Goal: Book appointment/travel/reservation

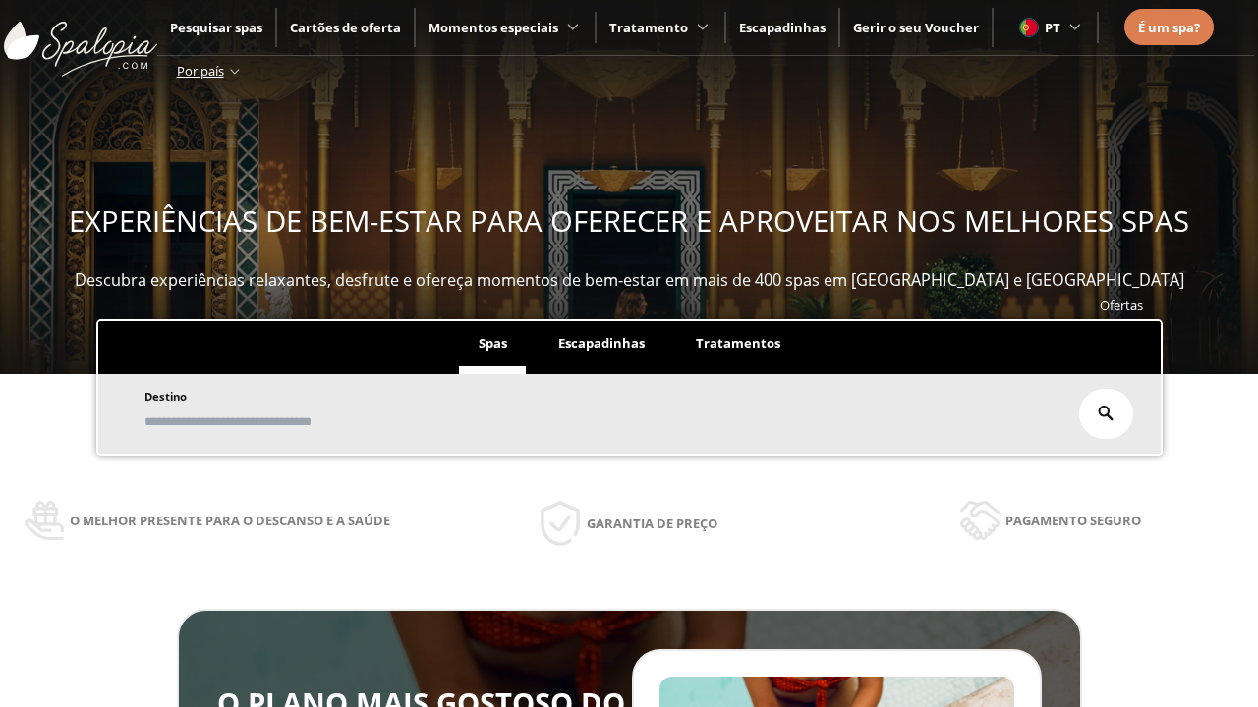
scroll to position [334, 0]
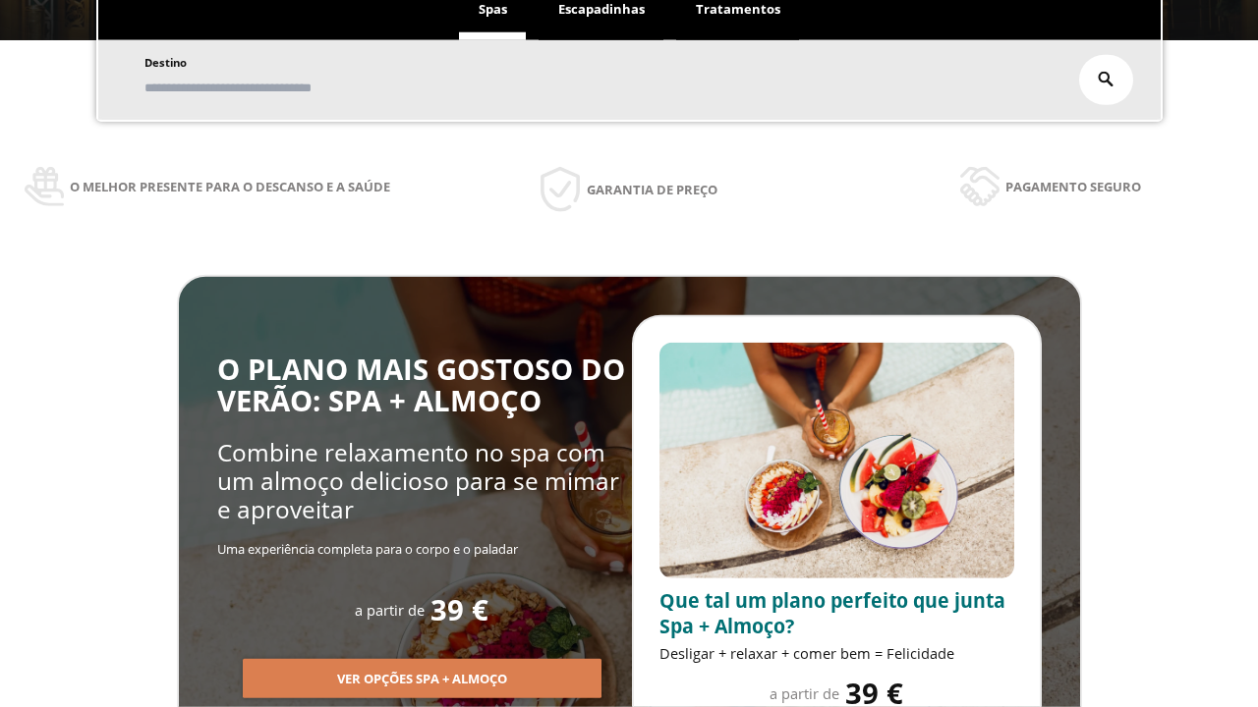
click at [601, 10] on span "Escapadinhas" at bounding box center [601, 9] width 86 height 18
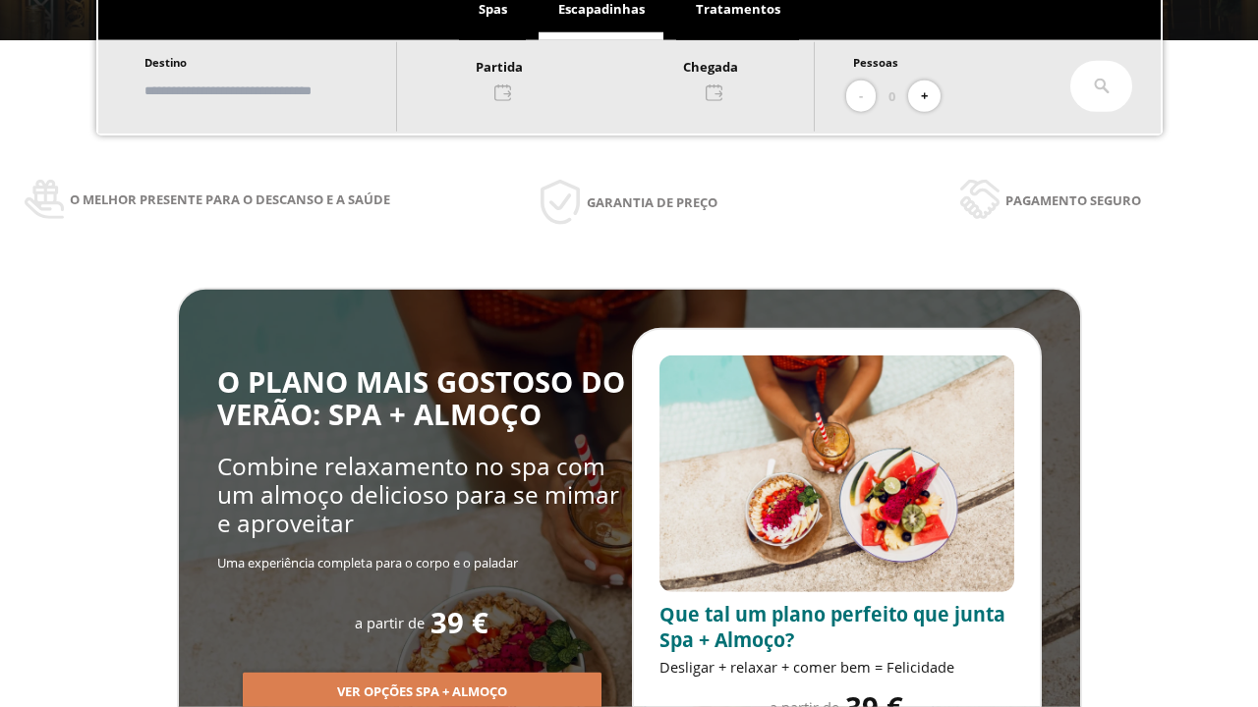
click at [277, 90] on input "text" at bounding box center [261, 91] width 245 height 34
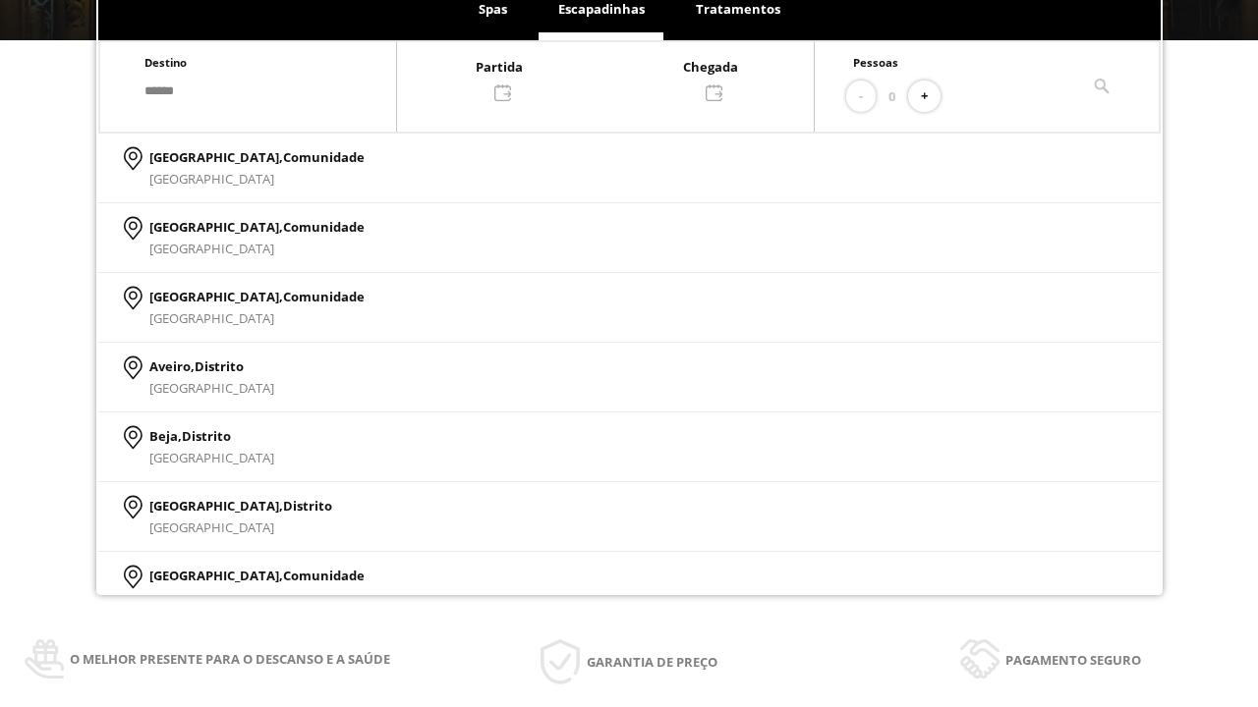
type input "******"
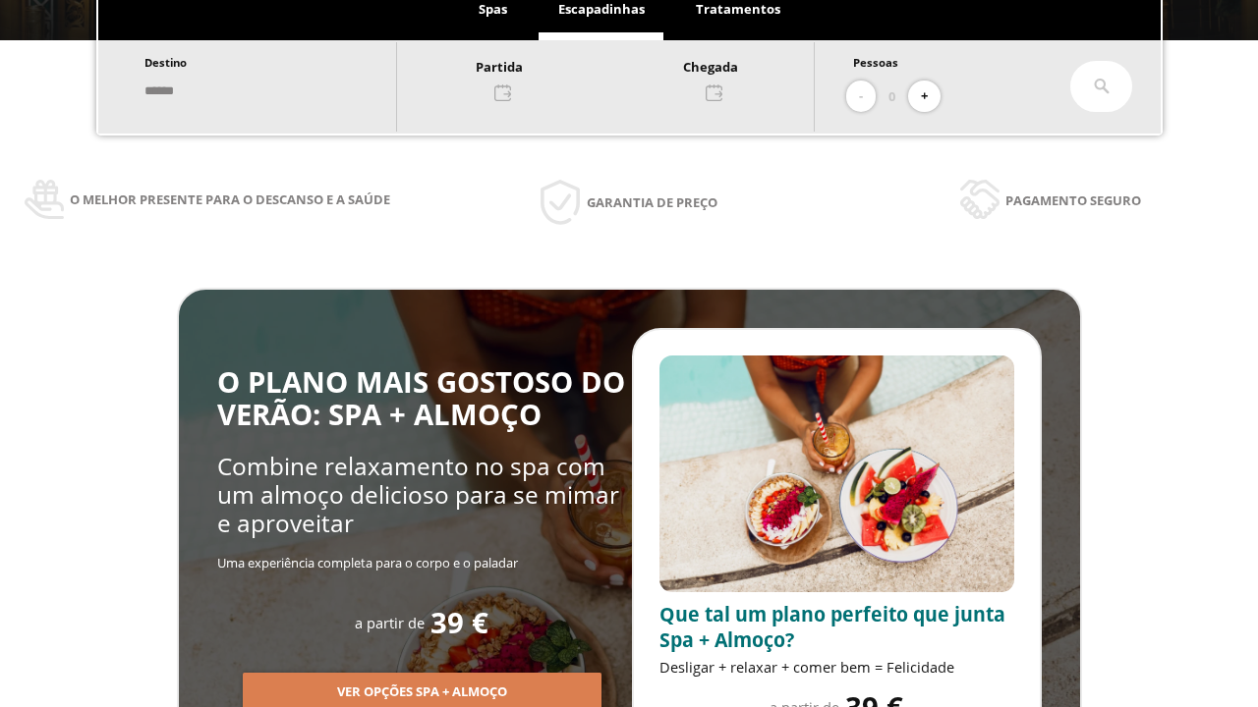
click at [625, 78] on div at bounding box center [605, 78] width 417 height 47
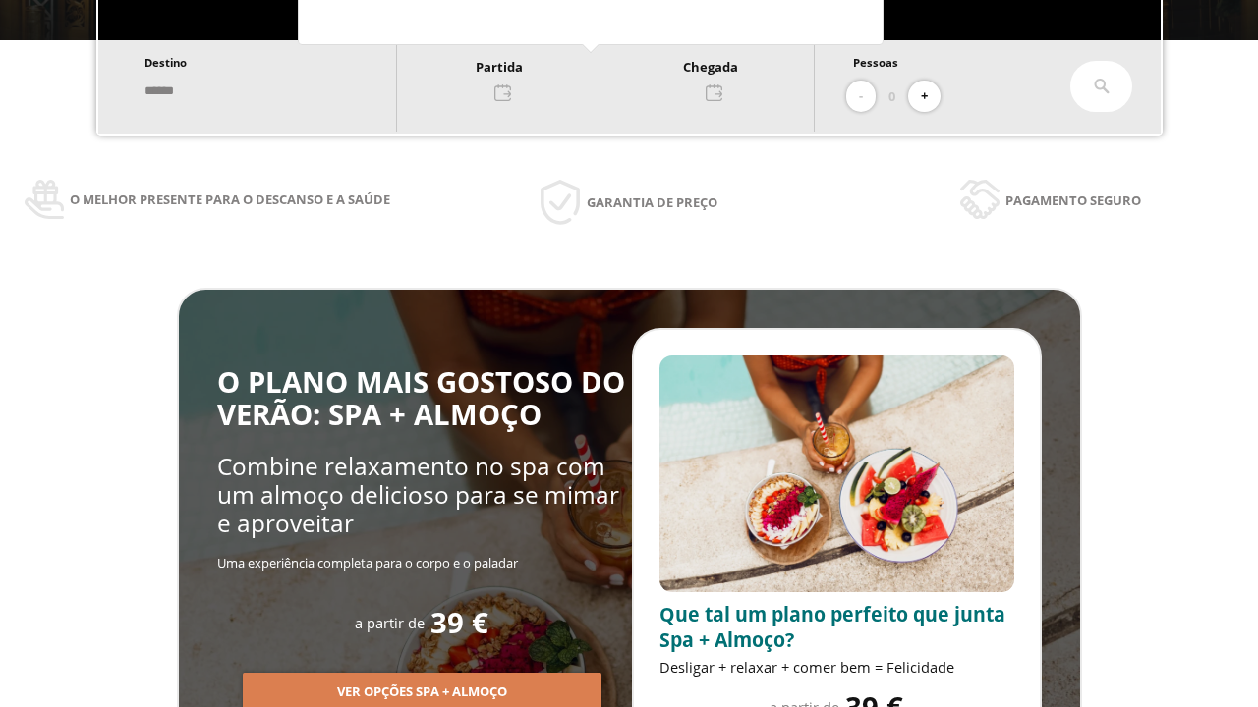
scroll to position [37, 0]
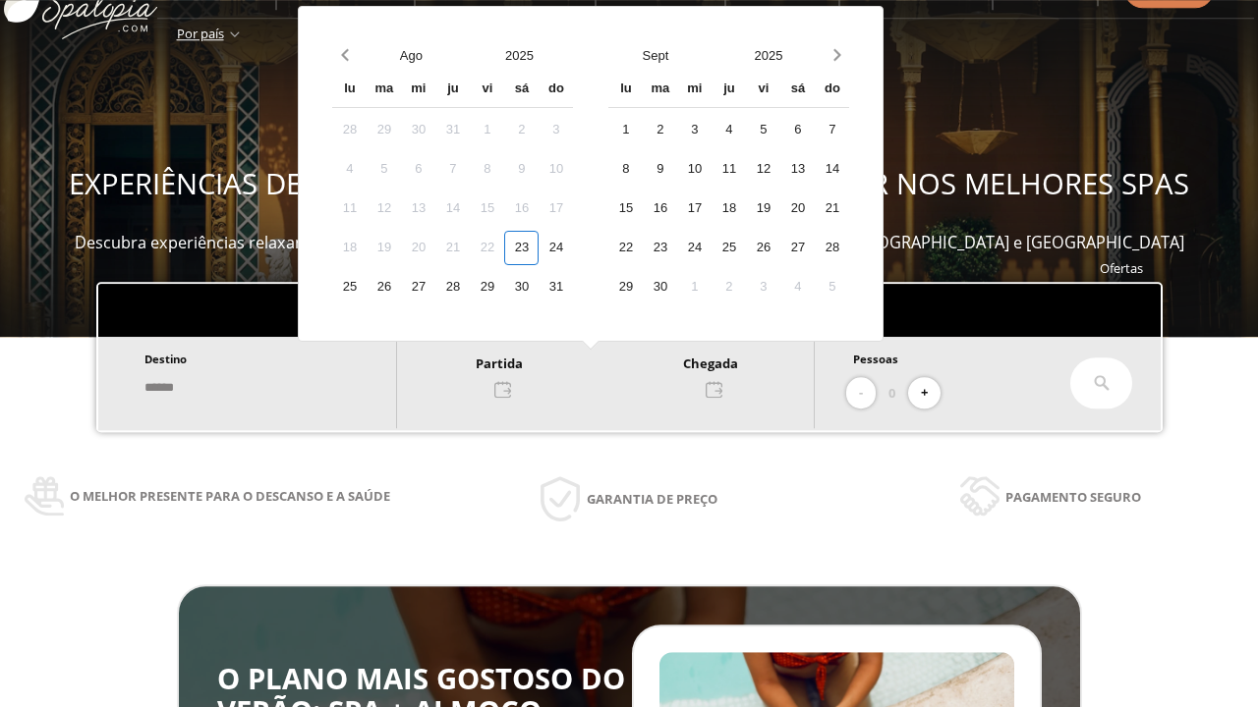
click at [366, 305] on div "25" at bounding box center [349, 287] width 34 height 34
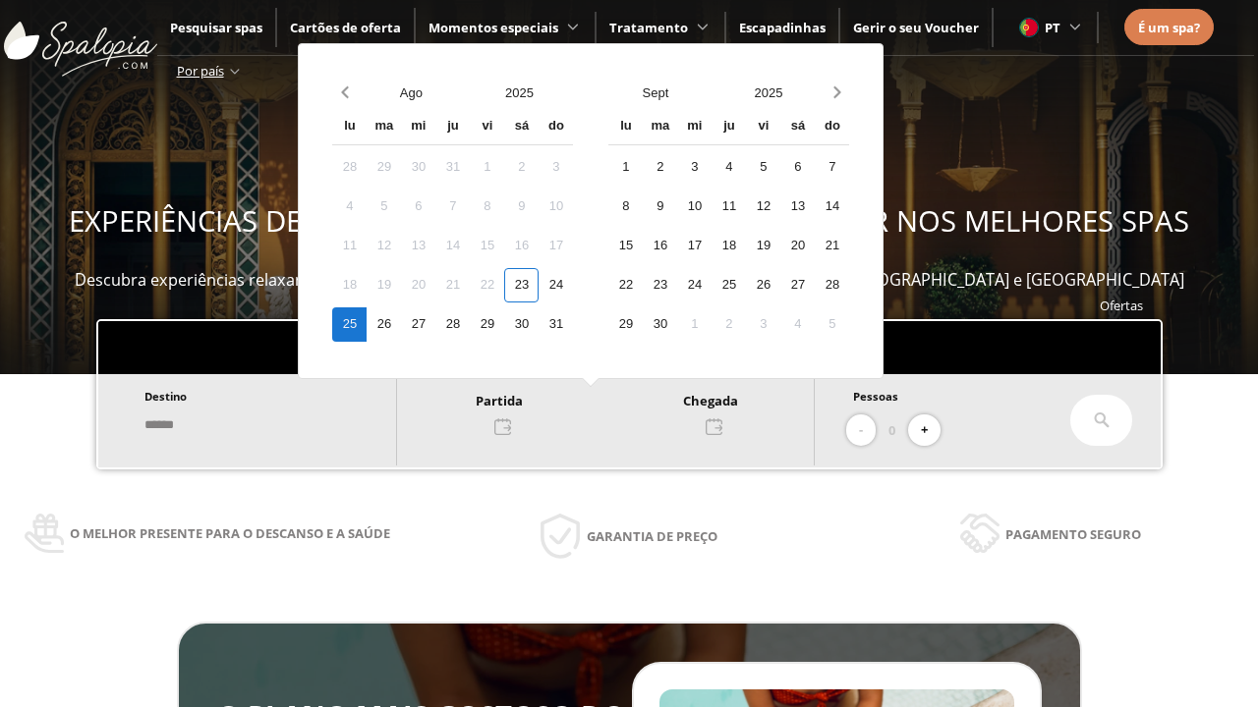
click at [401, 324] on div "26" at bounding box center [383, 325] width 34 height 34
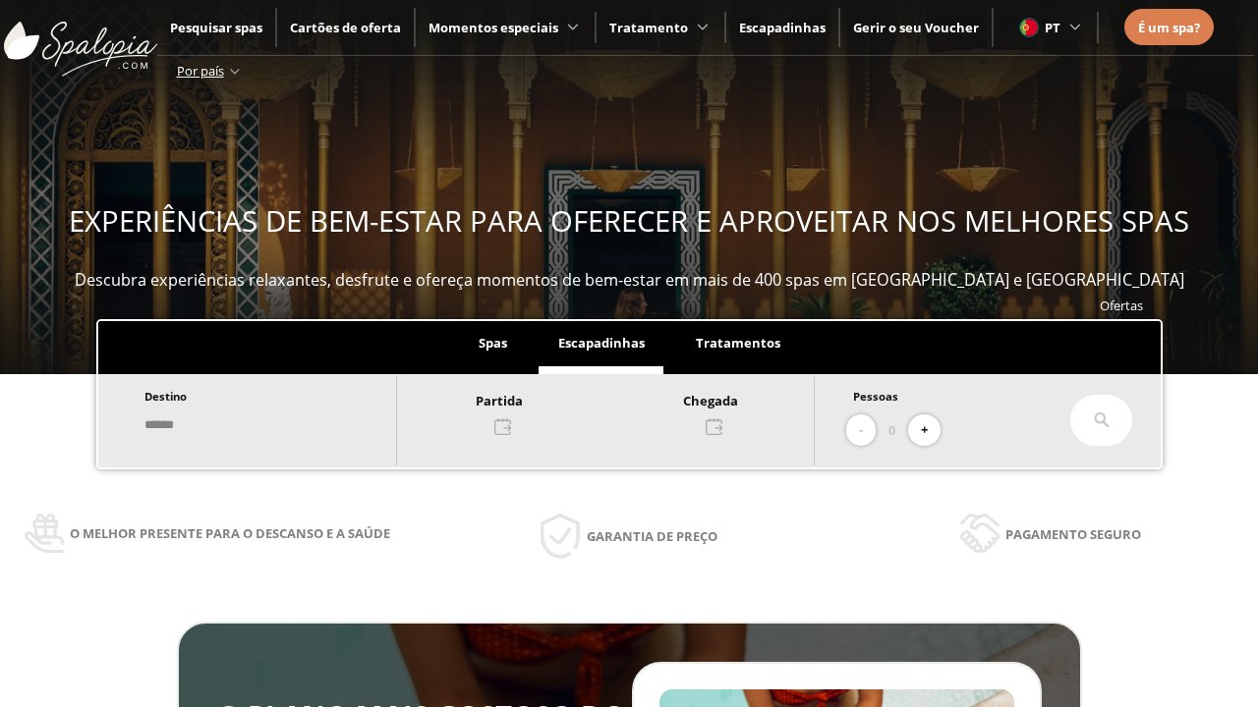
click at [930, 430] on button "+" at bounding box center [924, 431] width 32 height 32
